Goal: Task Accomplishment & Management: Use online tool/utility

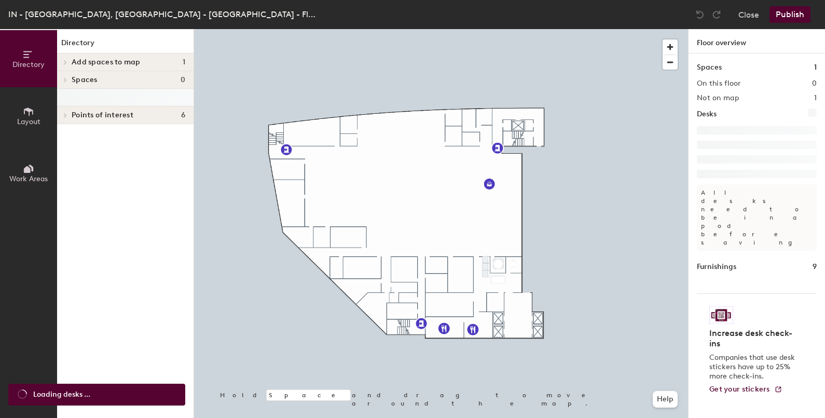
click at [117, 62] on span "Add spaces to map" at bounding box center [106, 62] width 69 height 8
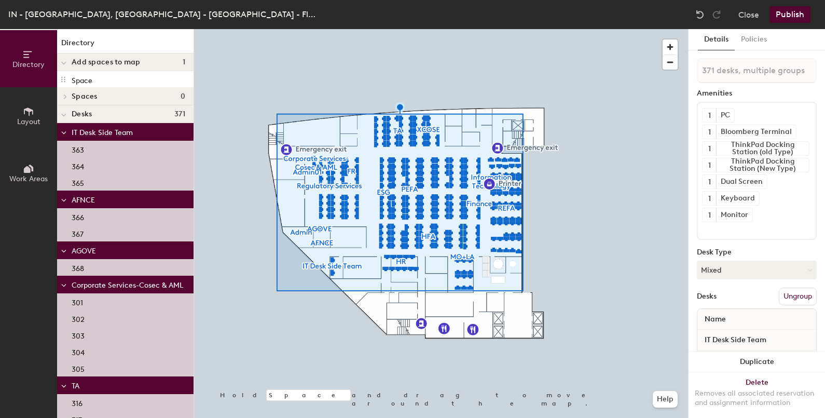
click at [530, 29] on div at bounding box center [441, 29] width 494 height 0
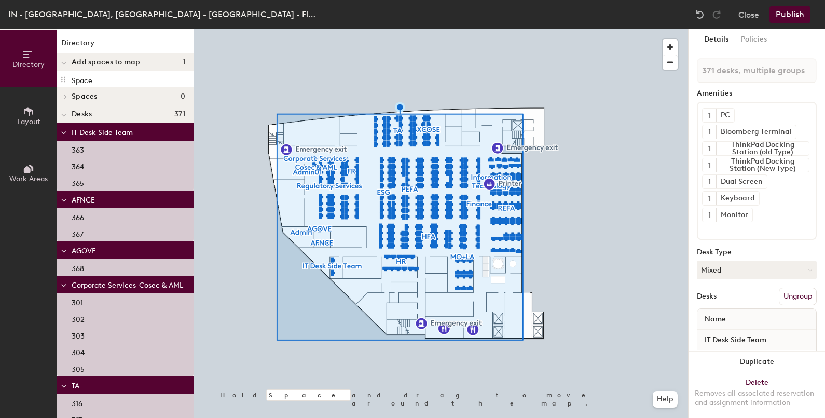
drag, startPoint x: 252, startPoint y: 141, endPoint x: 791, endPoint y: 295, distance: 560.5
click at [791, 295] on button "Ungroup" at bounding box center [798, 296] width 38 height 18
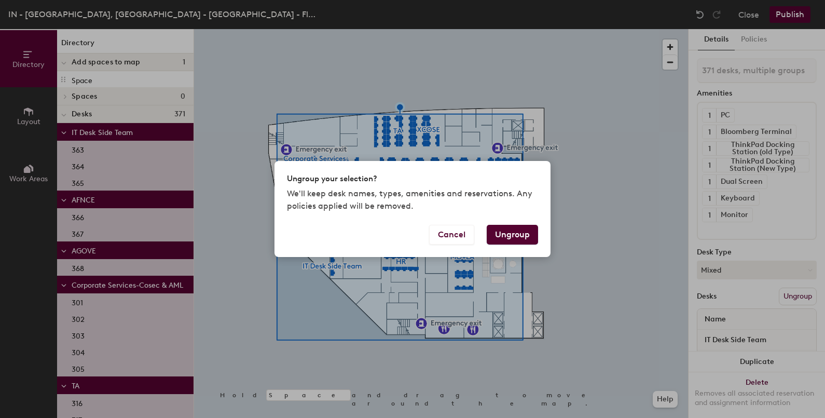
click at [520, 237] on button "Ungroup" at bounding box center [512, 235] width 51 height 20
type input "371 desks"
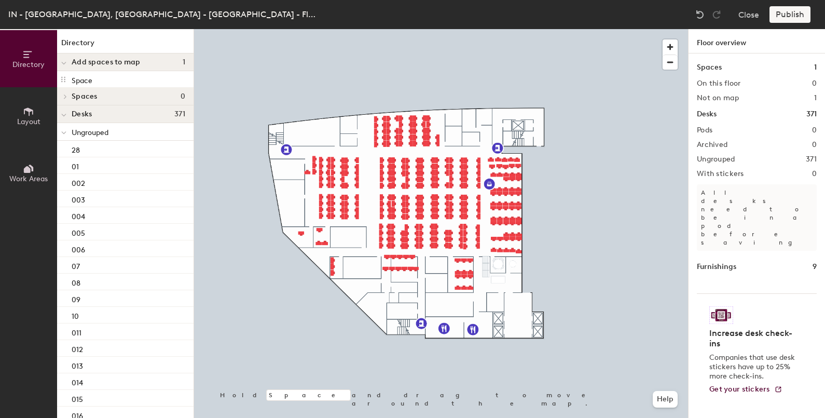
click at [789, 21] on div "Publish" at bounding box center [792, 14] width 47 height 17
click at [793, 19] on div "Publish" at bounding box center [792, 14] width 47 height 17
click at [792, 12] on div "Publish" at bounding box center [792, 14] width 47 height 17
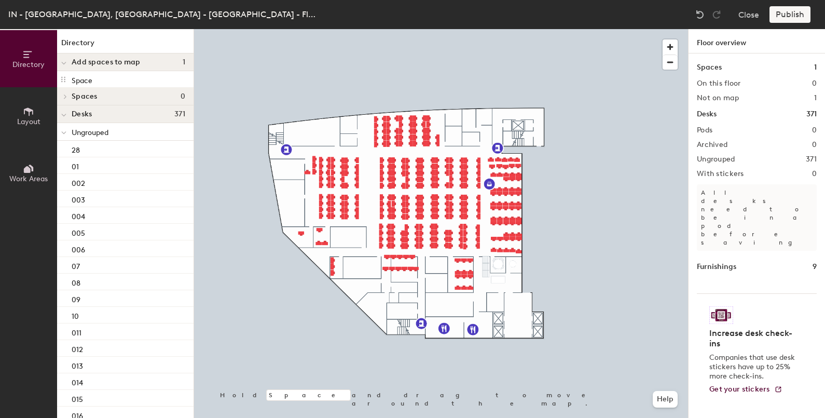
click at [792, 12] on div "Publish" at bounding box center [792, 14] width 47 height 17
click at [783, 10] on div "Publish" at bounding box center [792, 14] width 47 height 17
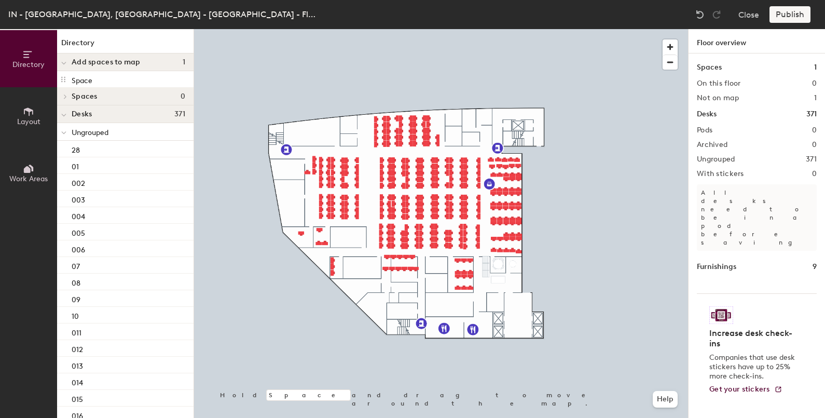
click at [783, 10] on div "Publish" at bounding box center [792, 14] width 47 height 17
click at [791, 13] on div "Publish" at bounding box center [792, 14] width 47 height 17
click at [802, 15] on div "Publish" at bounding box center [792, 14] width 47 height 17
click at [797, 14] on div "Publish" at bounding box center [792, 14] width 47 height 17
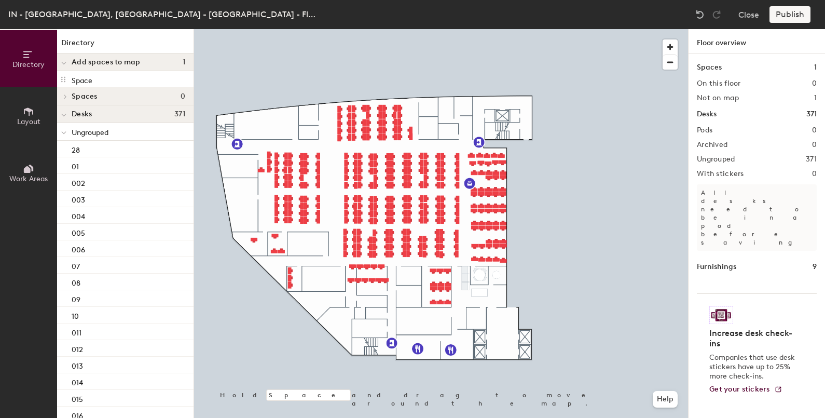
click at [798, 12] on div "Publish" at bounding box center [792, 14] width 47 height 17
click at [796, 14] on div "Publish" at bounding box center [792, 14] width 47 height 17
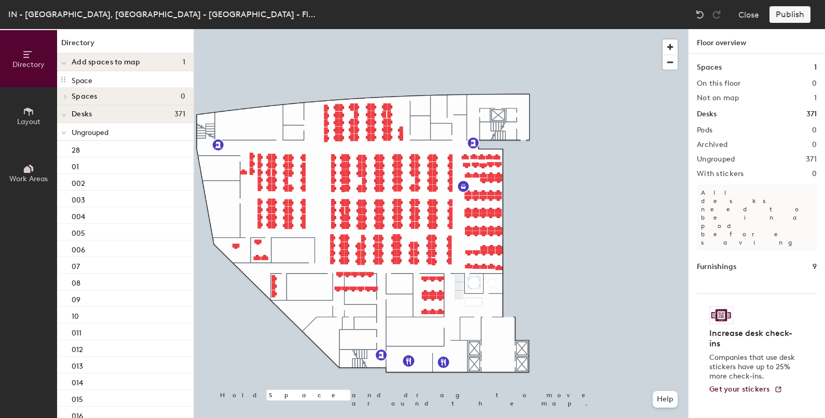
click at [785, 16] on div "Publish" at bounding box center [792, 14] width 47 height 17
